Goal: Check status: Check status

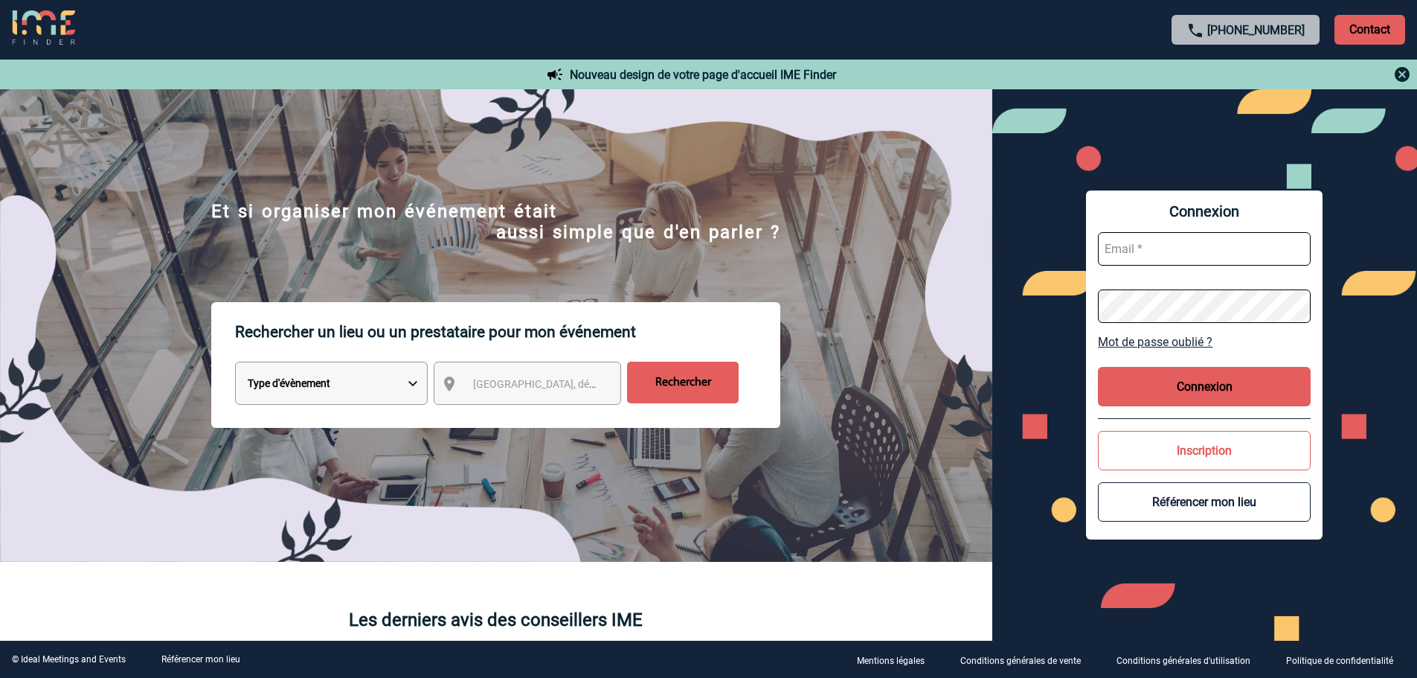
type input "mknopf@ime-groupe.com"
click at [1229, 402] on button "Connexion" at bounding box center [1204, 386] width 213 height 39
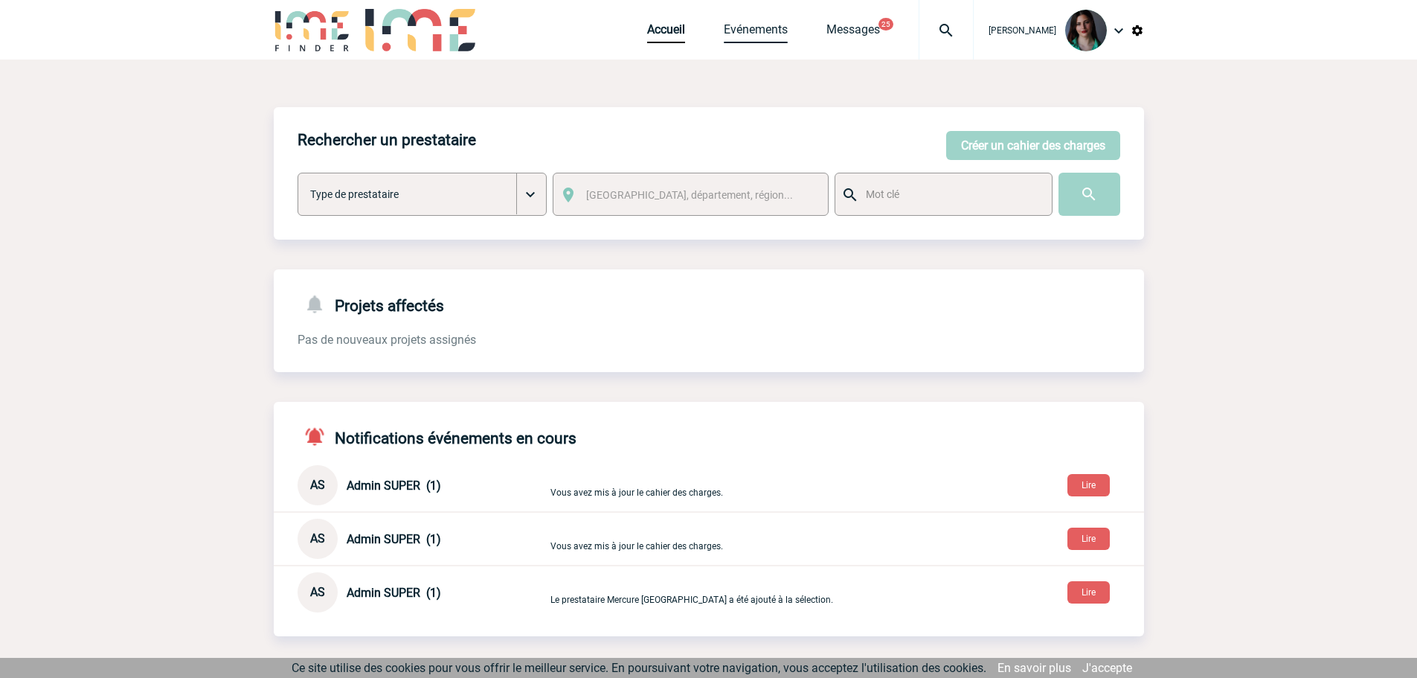
click at [742, 34] on link "Evénements" at bounding box center [756, 32] width 64 height 21
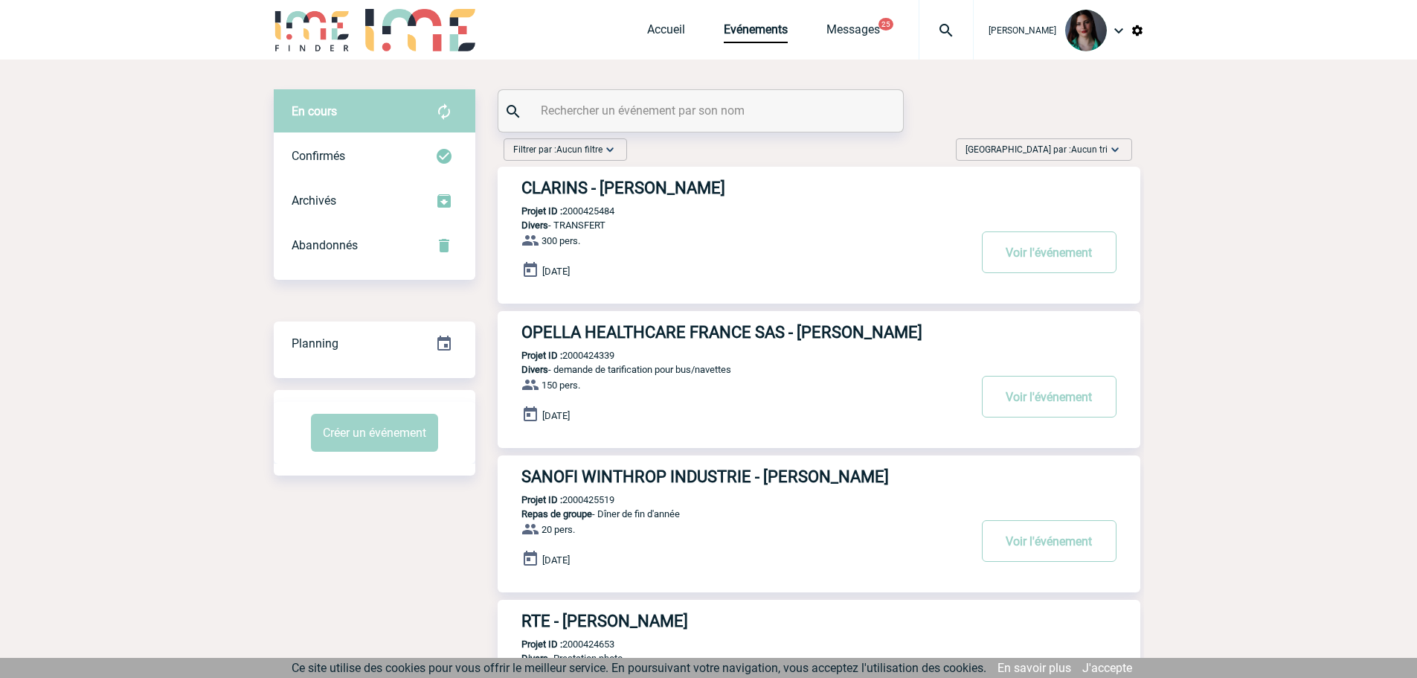
click at [721, 111] on input "text" at bounding box center [702, 111] width 331 height 22
paste input "2000425529"
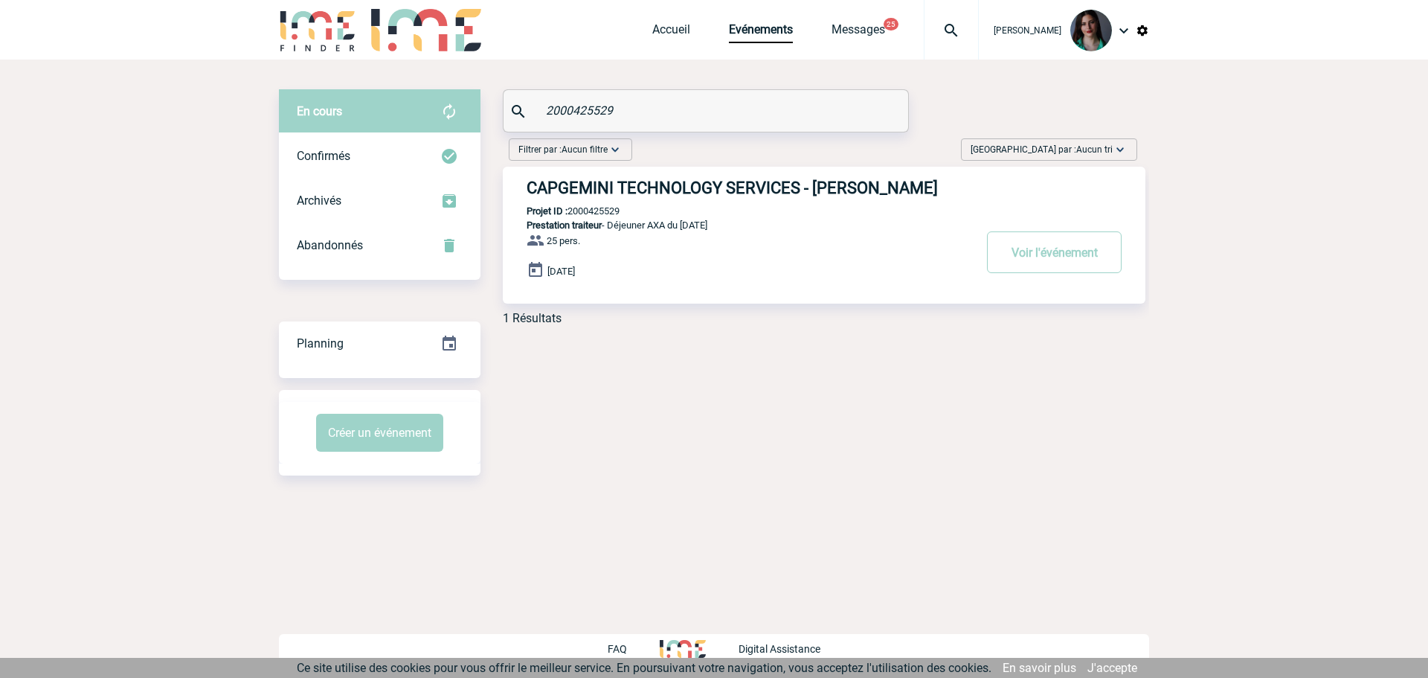
type input "2000425529"
click at [1040, 260] on button "Voir l'événement" at bounding box center [1054, 252] width 135 height 42
